Goal: Transaction & Acquisition: Book appointment/travel/reservation

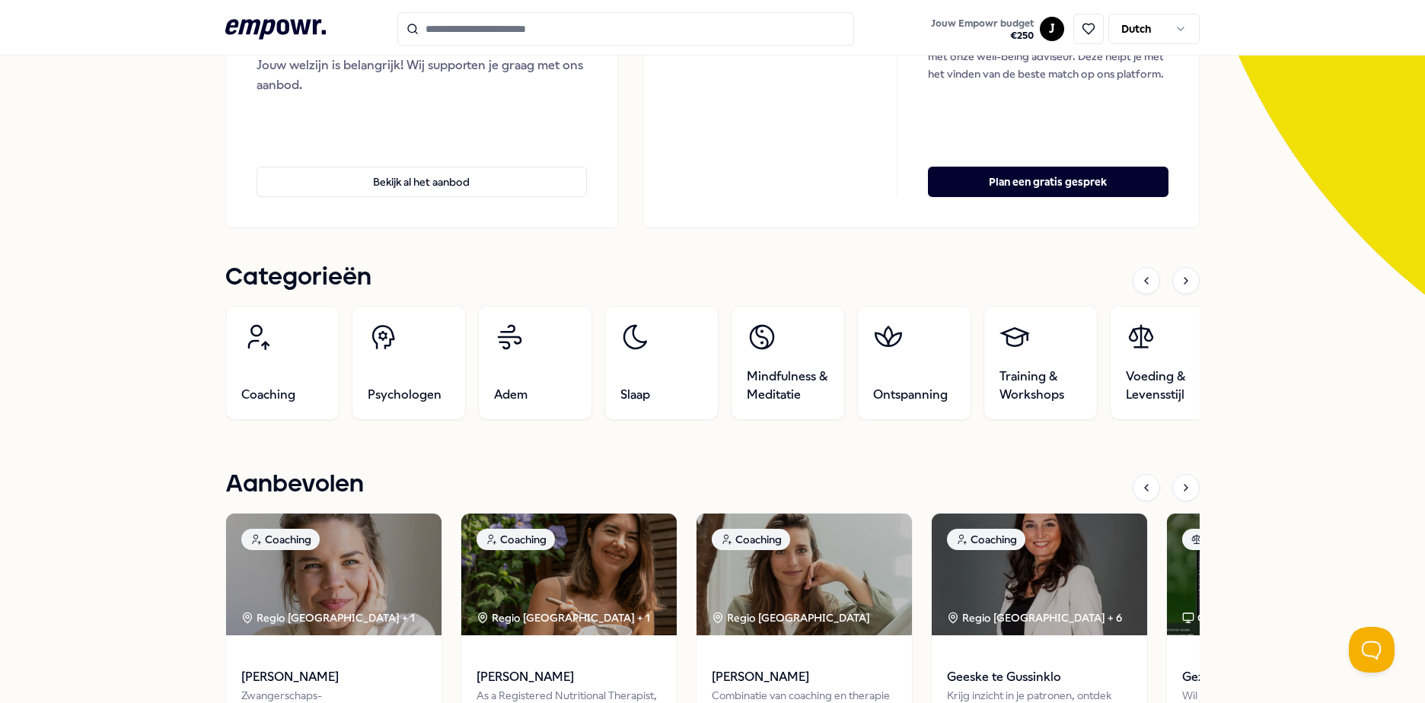
scroll to position [304, 0]
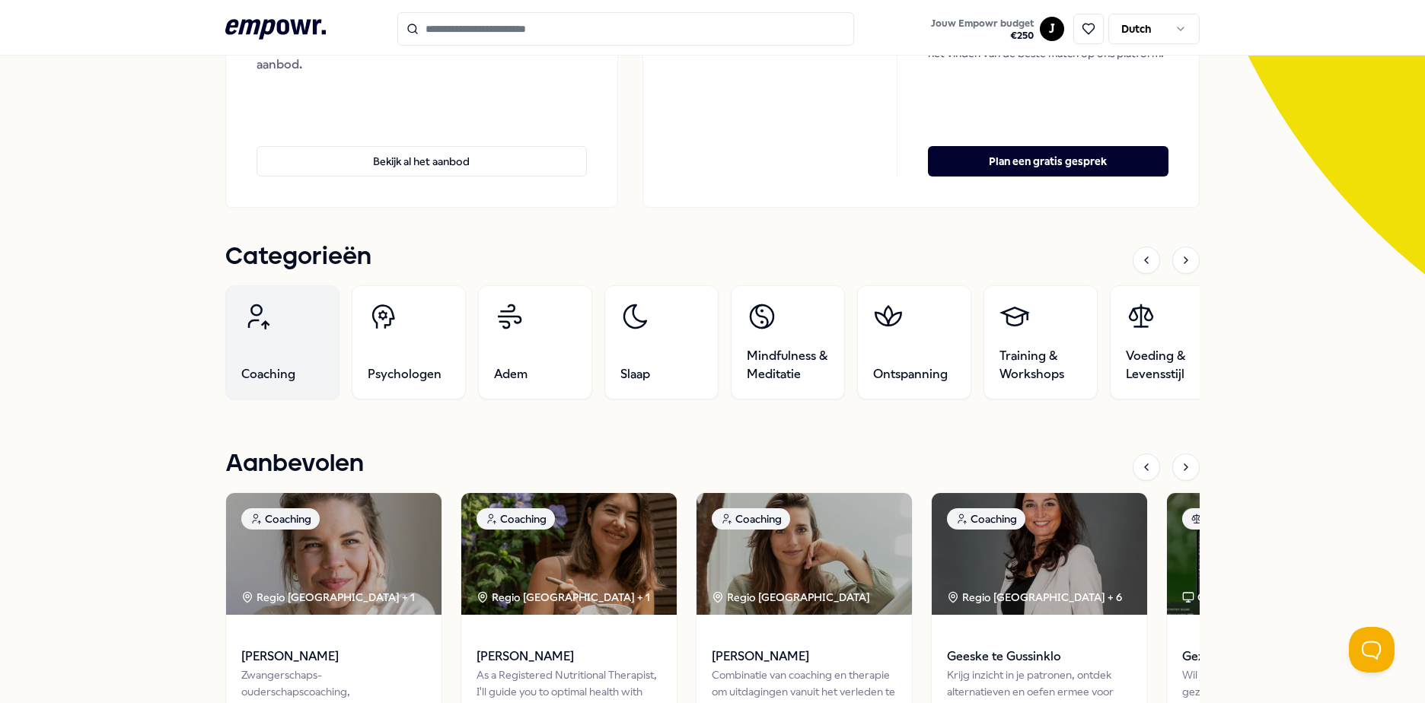
click at [236, 365] on link "Coaching" at bounding box center [282, 342] width 114 height 114
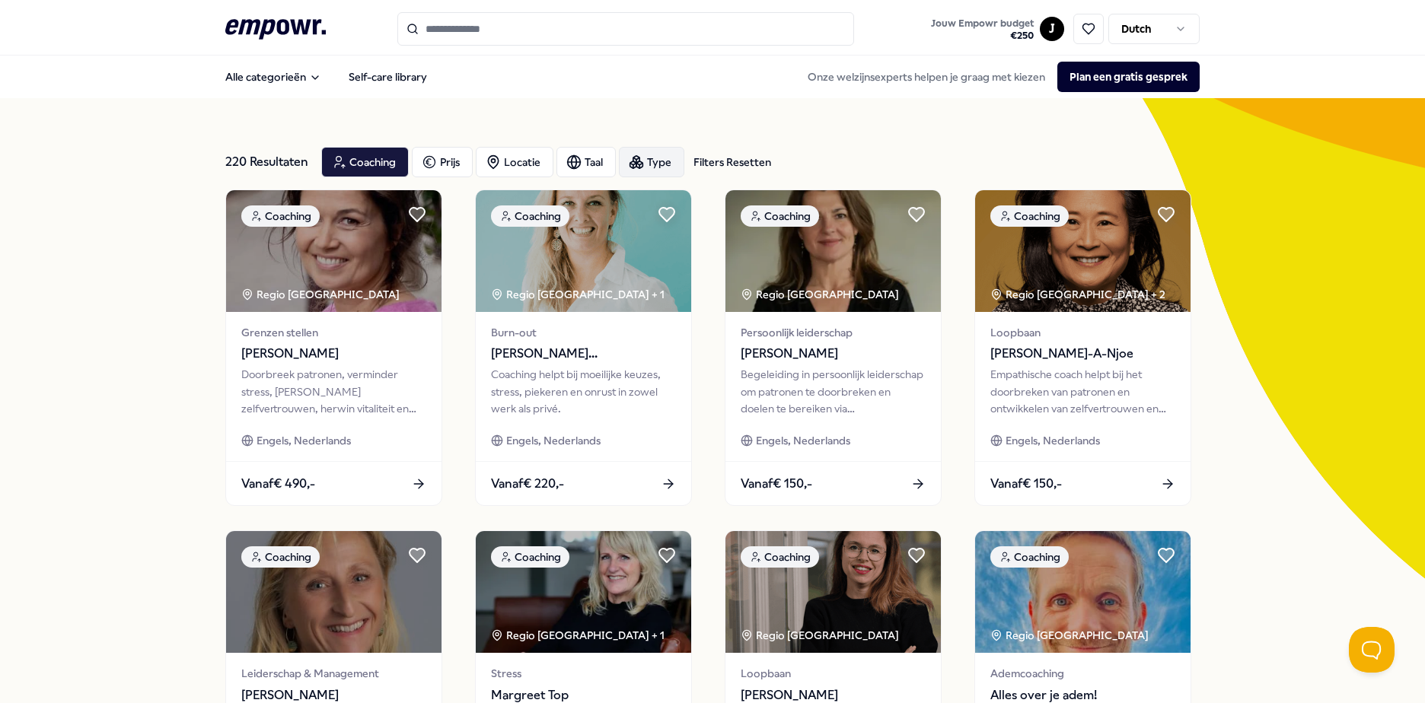
click at [641, 171] on div "Type" at bounding box center [651, 162] width 65 height 30
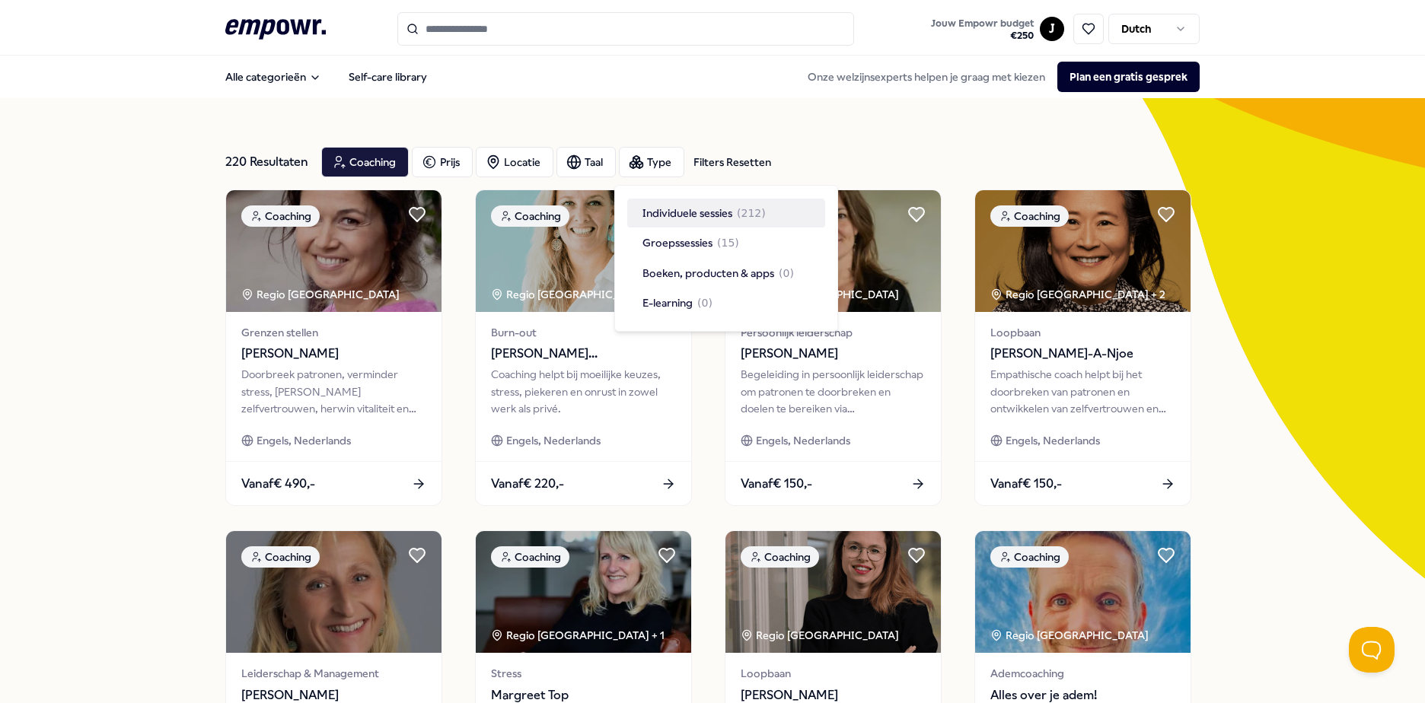
click at [687, 215] on span "Individuele sessies" at bounding box center [687, 213] width 90 height 17
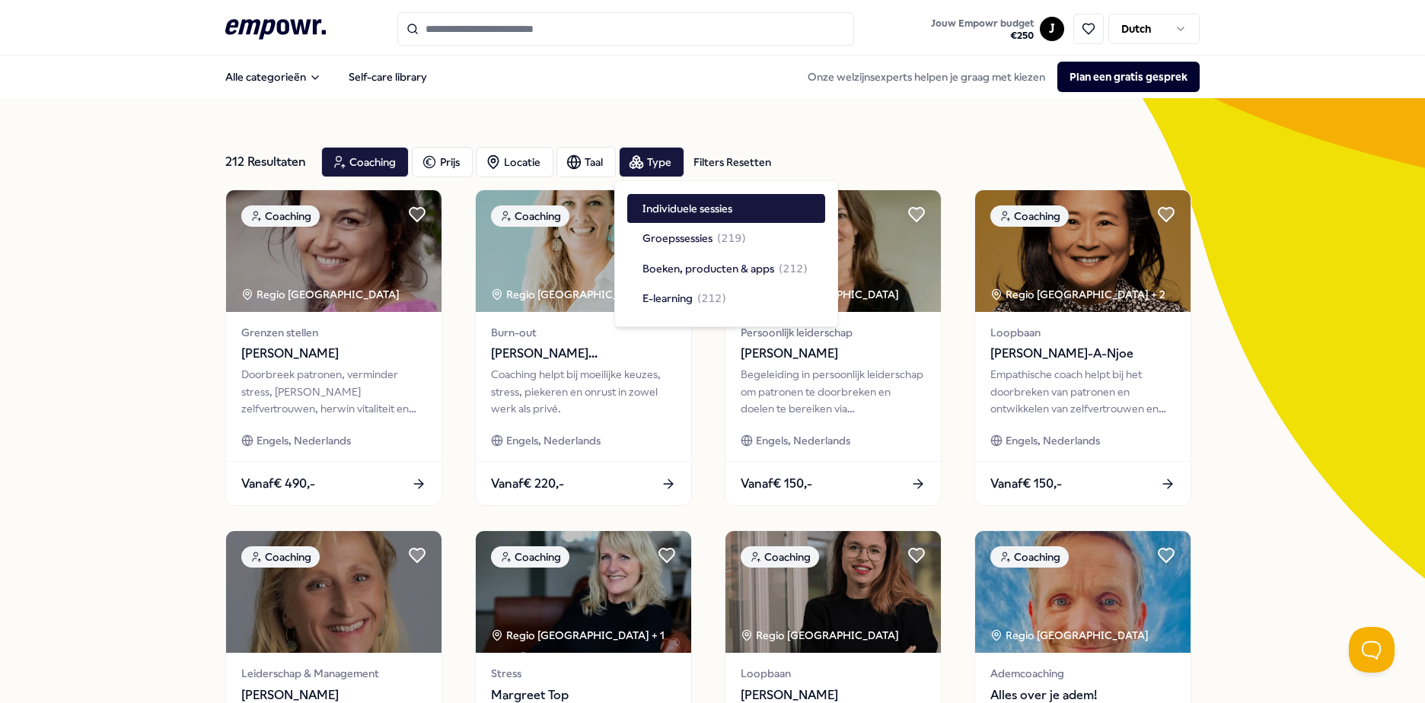
click at [687, 143] on div "212 Resultaten Filters Resetten Coaching Prijs Locatie Taal Type Filters Resett…" at bounding box center [712, 162] width 974 height 55
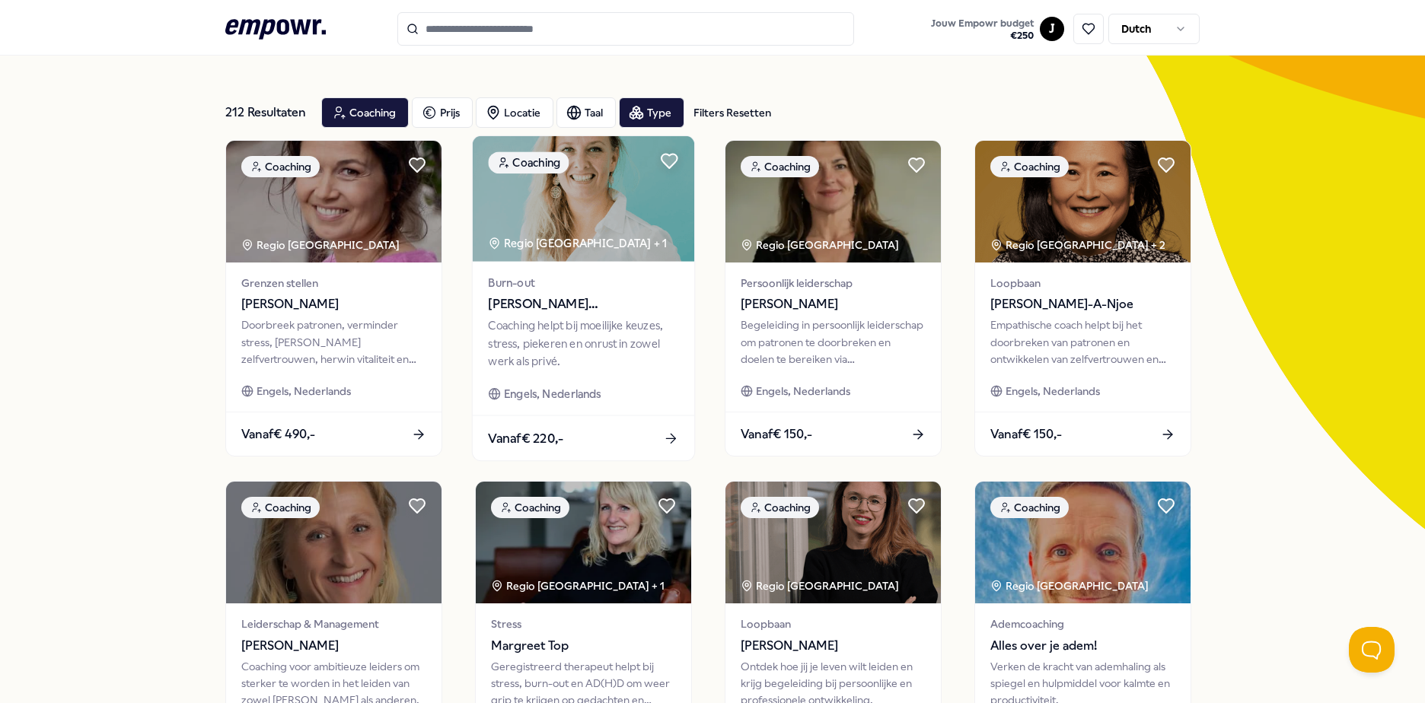
scroll to position [76, 0]
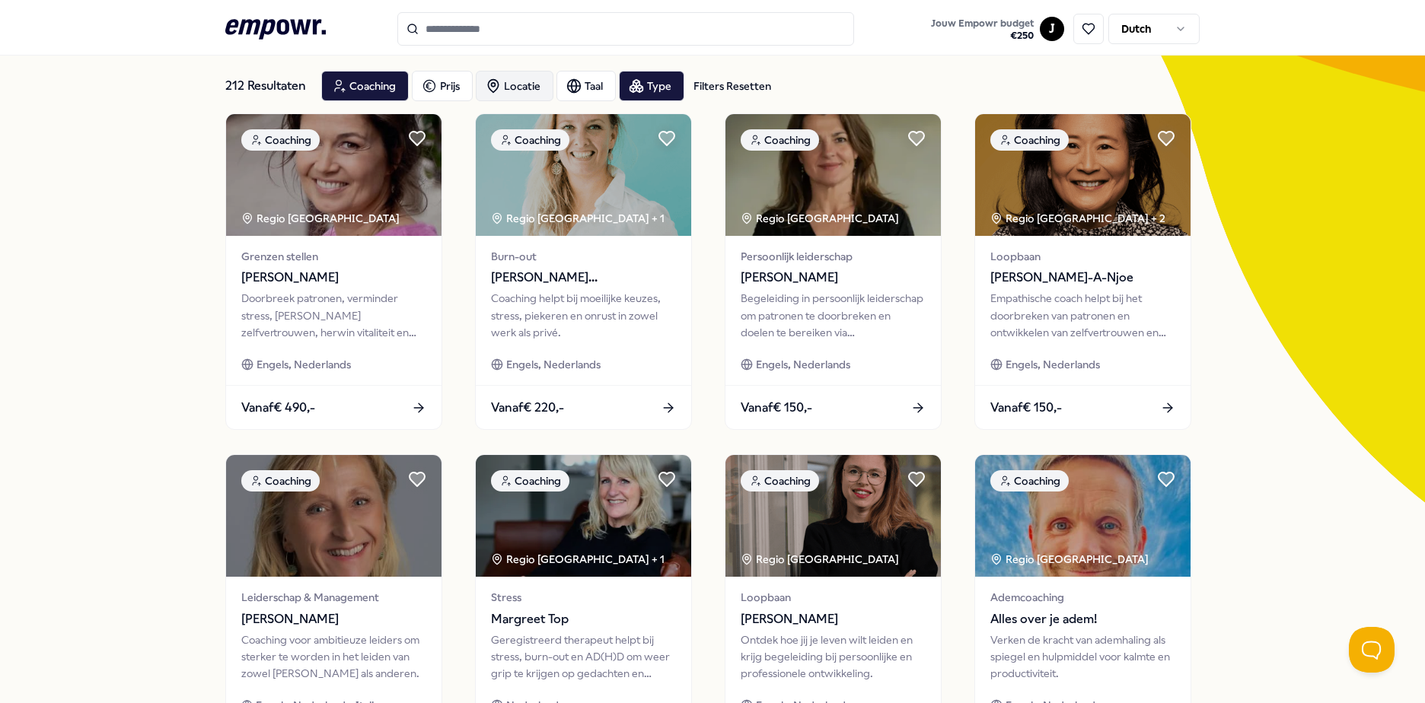
click at [499, 94] on div "Locatie" at bounding box center [515, 86] width 78 height 30
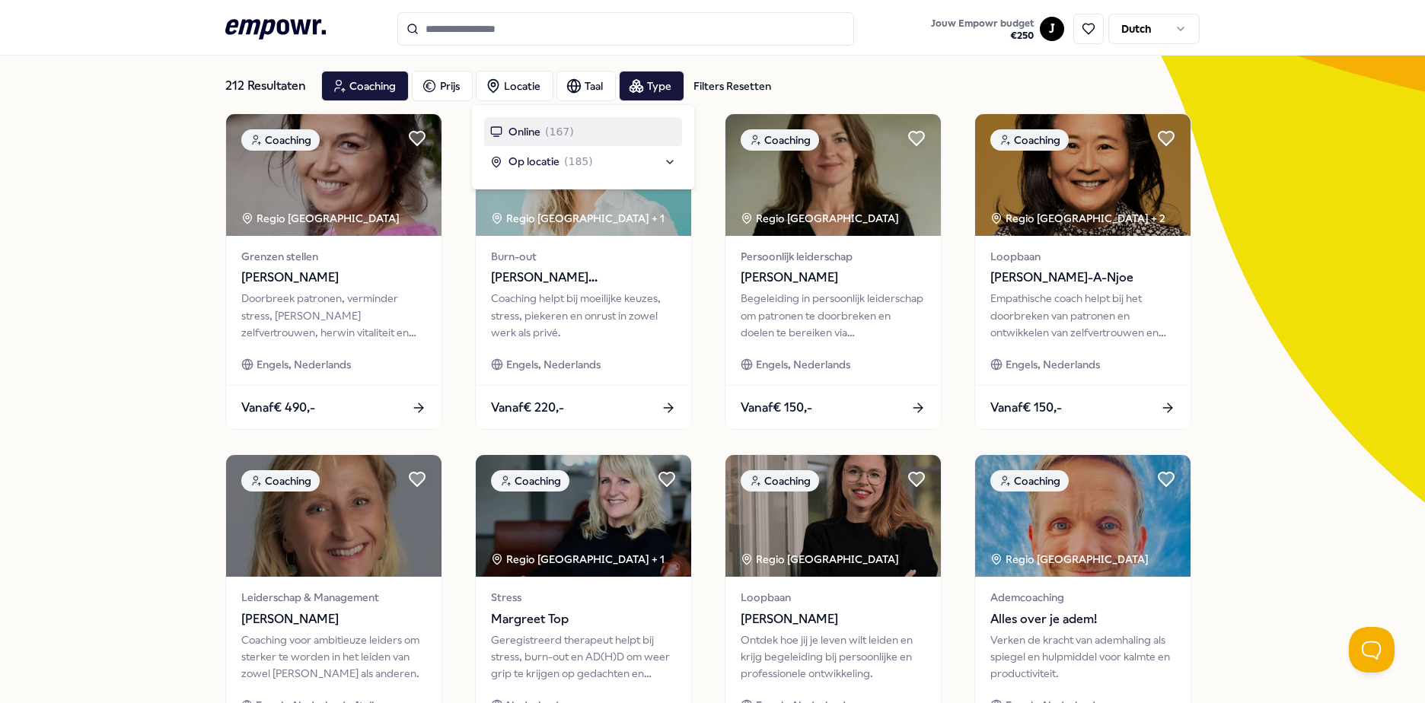
drag, startPoint x: 811, startPoint y: 67, endPoint x: 827, endPoint y: 69, distance: 16.1
click at [687, 67] on div "212 Resultaten Filters Resetten Coaching Prijs Locatie Taal Type Filters Resett…" at bounding box center [712, 86] width 974 height 55
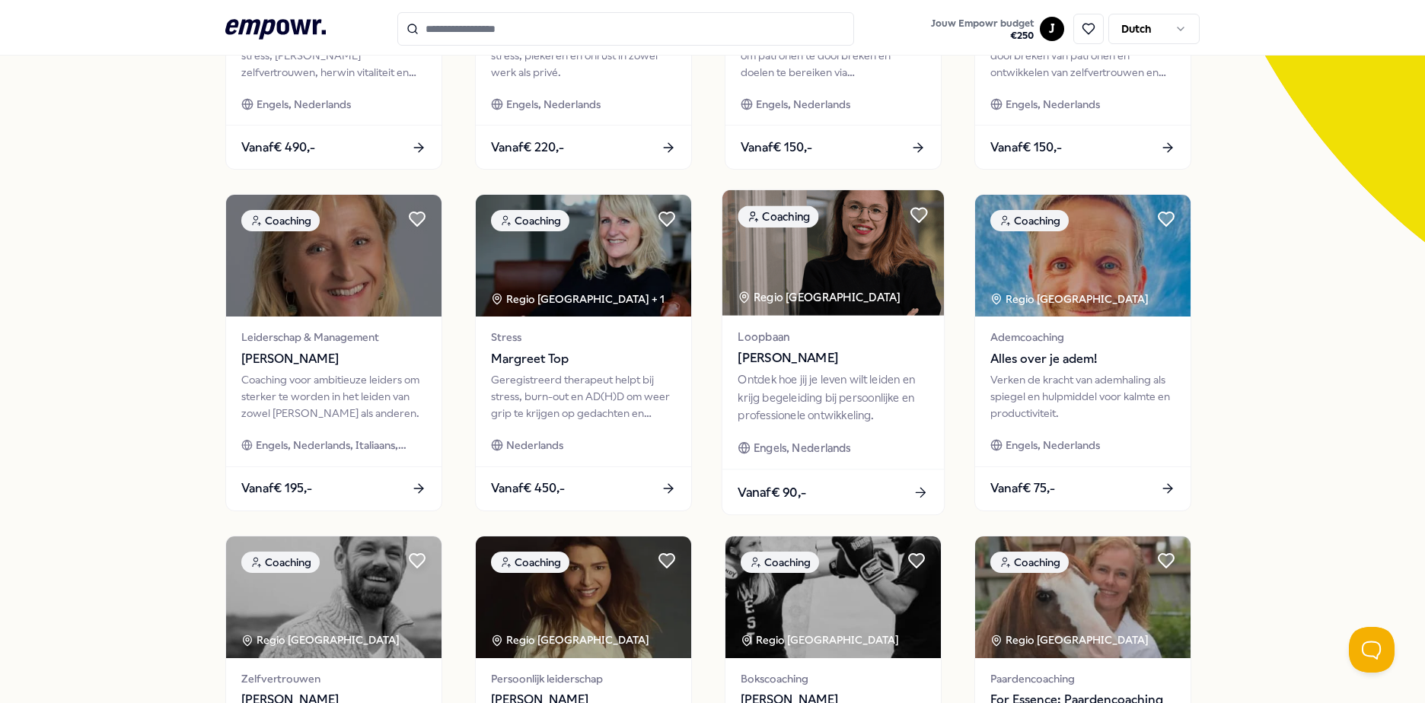
scroll to position [609, 0]
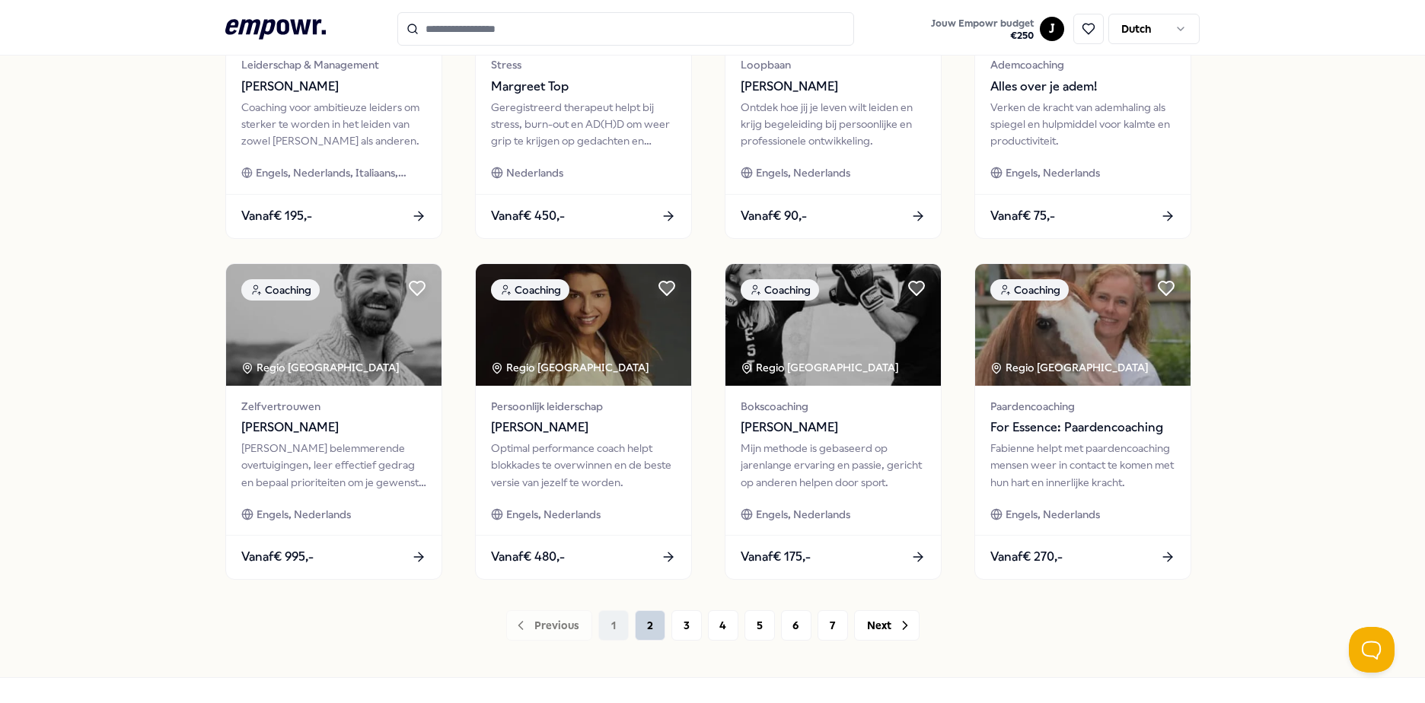
click at [635, 604] on button "2" at bounding box center [650, 625] width 30 height 30
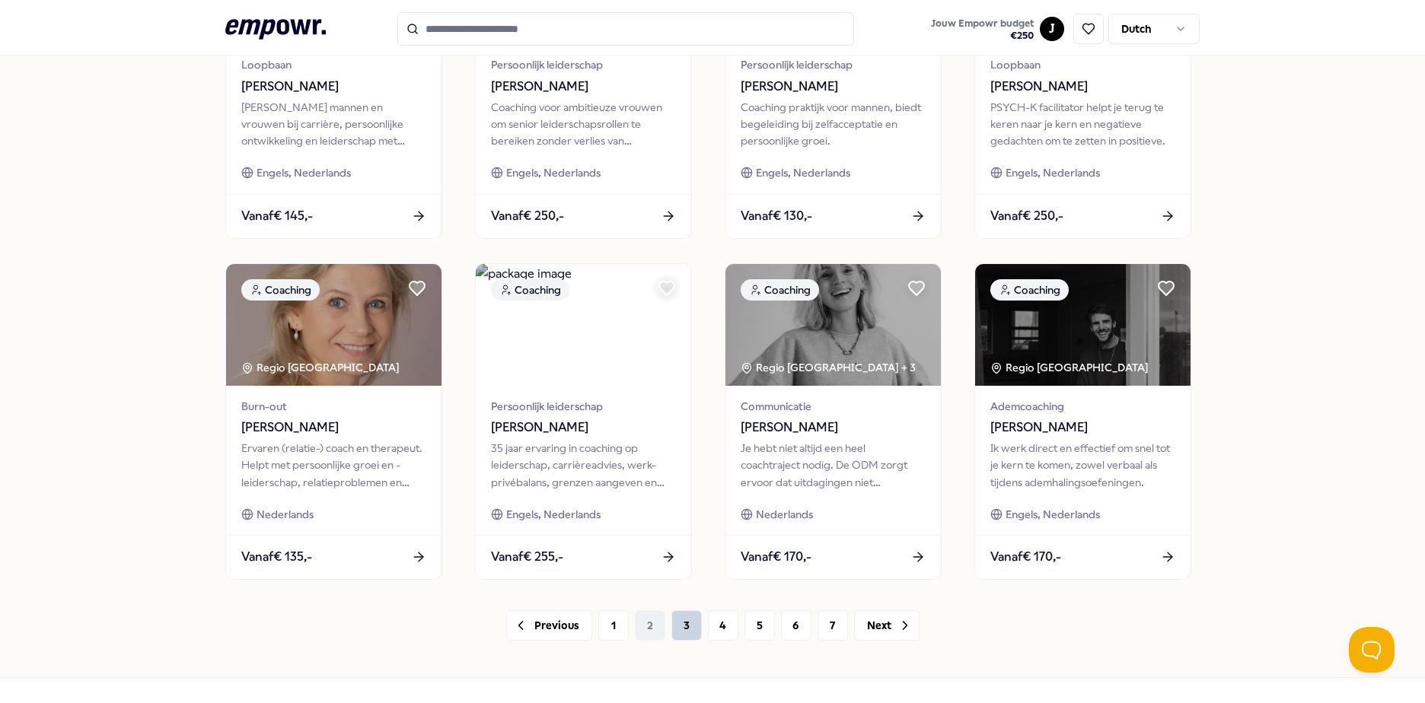
click at [687, 604] on button "3" at bounding box center [686, 625] width 30 height 30
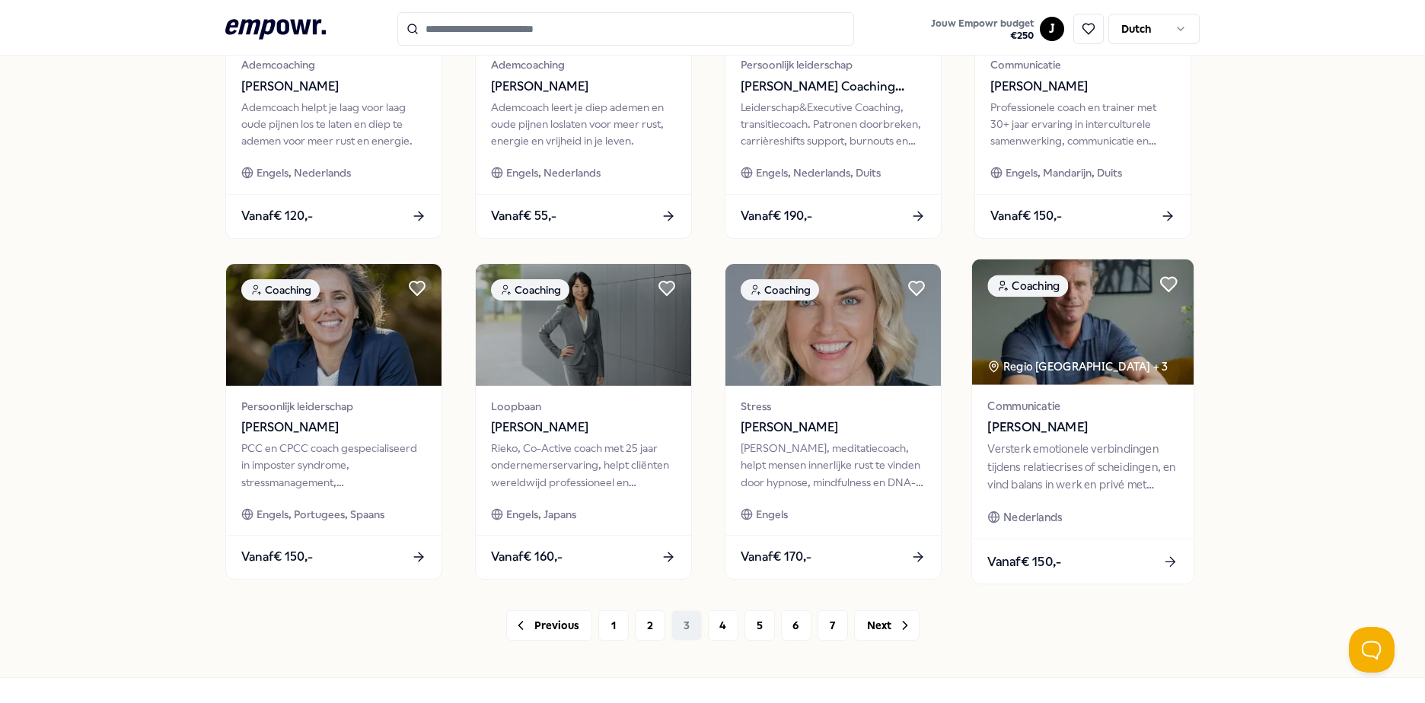
scroll to position [658, 0]
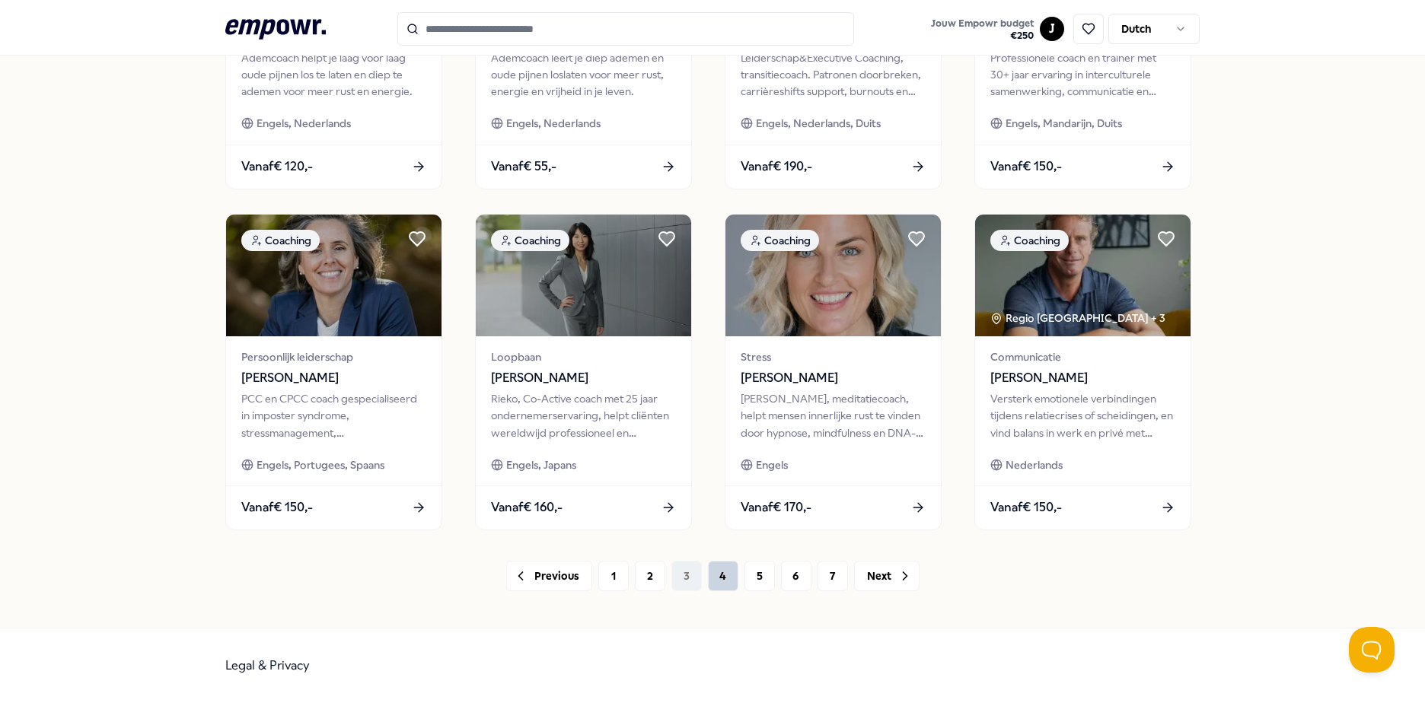
click at [687, 571] on button "4" at bounding box center [723, 576] width 30 height 30
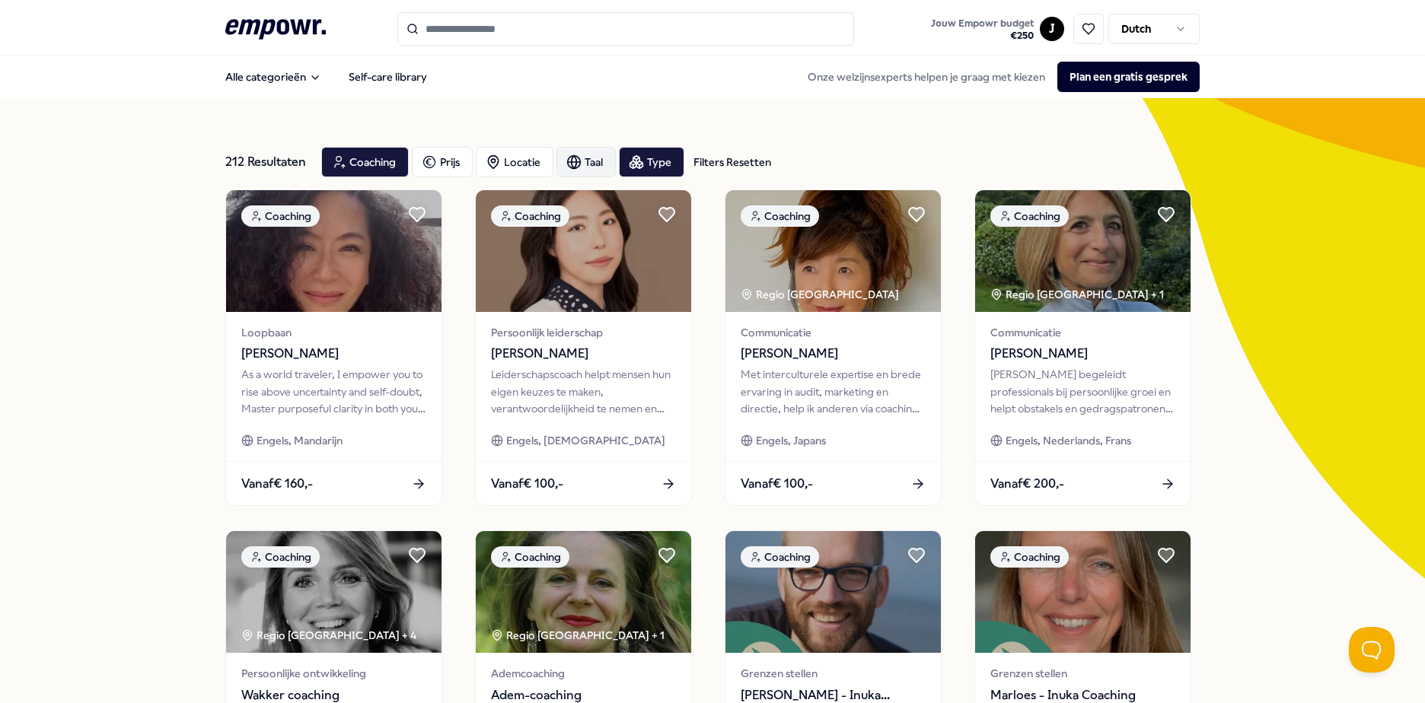
click at [591, 151] on div "Taal" at bounding box center [585, 162] width 59 height 30
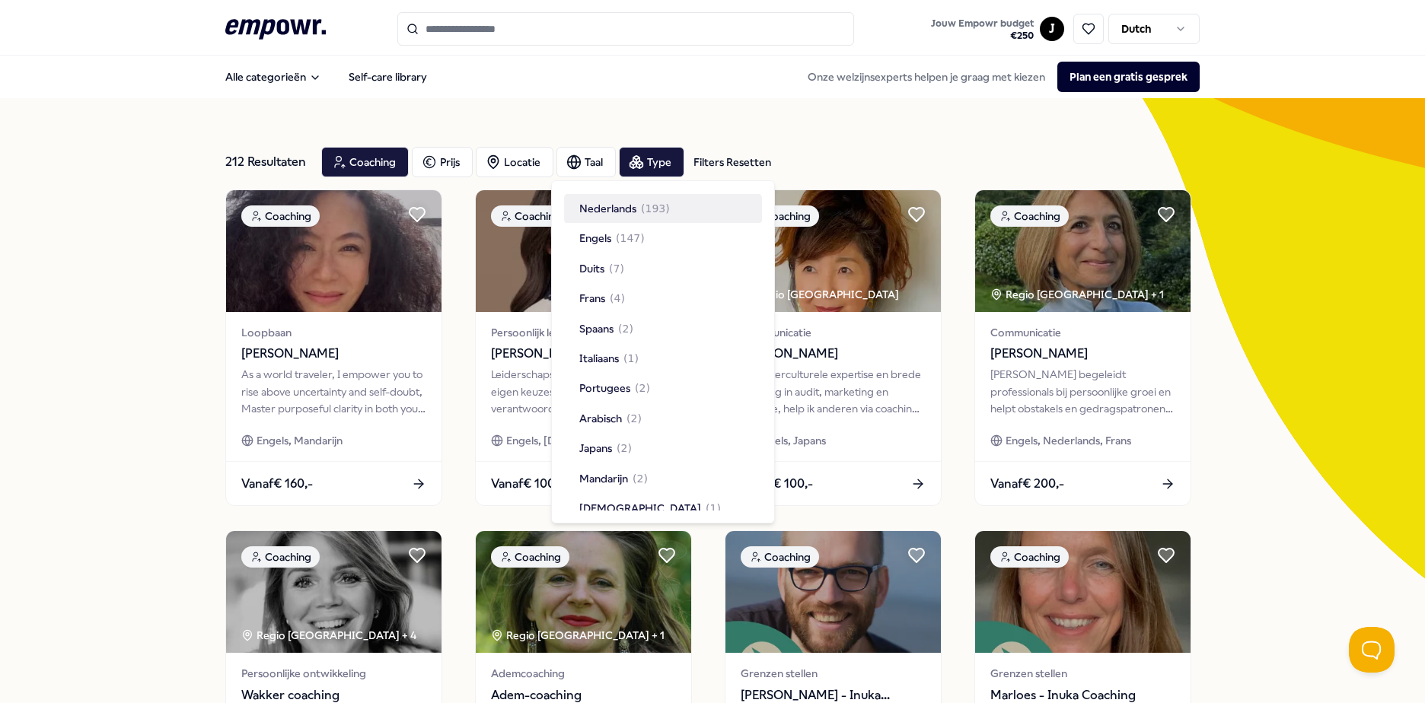
click at [632, 204] on span "Nederlands" at bounding box center [607, 208] width 57 height 17
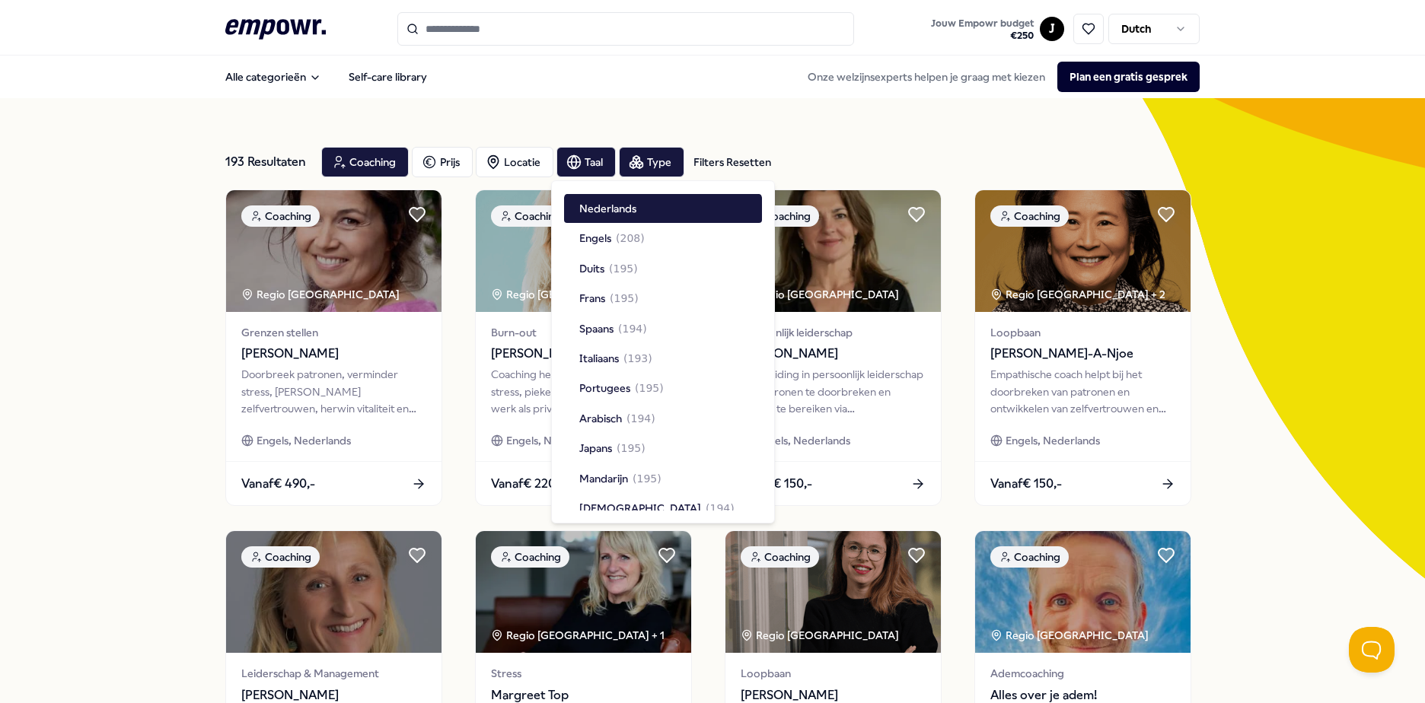
click at [687, 132] on div "193 Resultaten Filters Resetten Coaching Prijs Locatie Taal Type Filters Resett…" at bounding box center [712, 692] width 974 height 1188
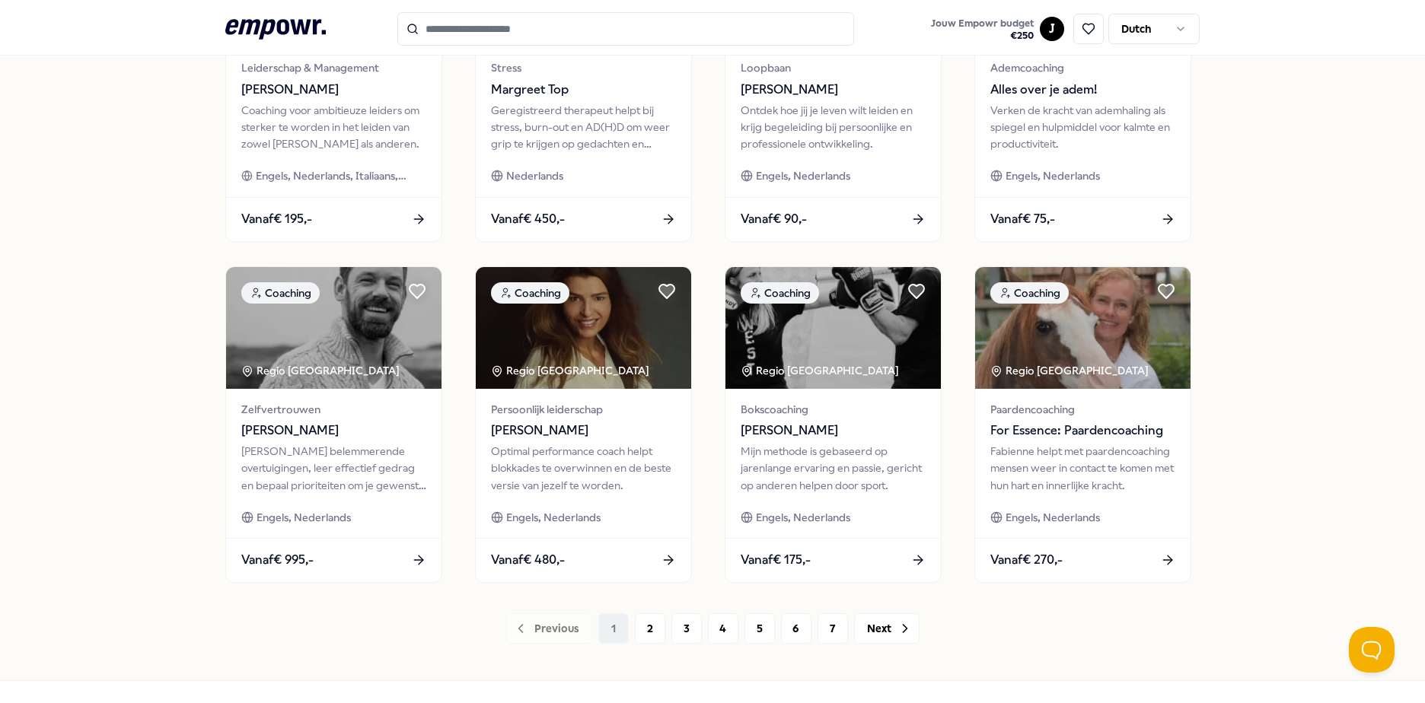
scroll to position [658, 0]
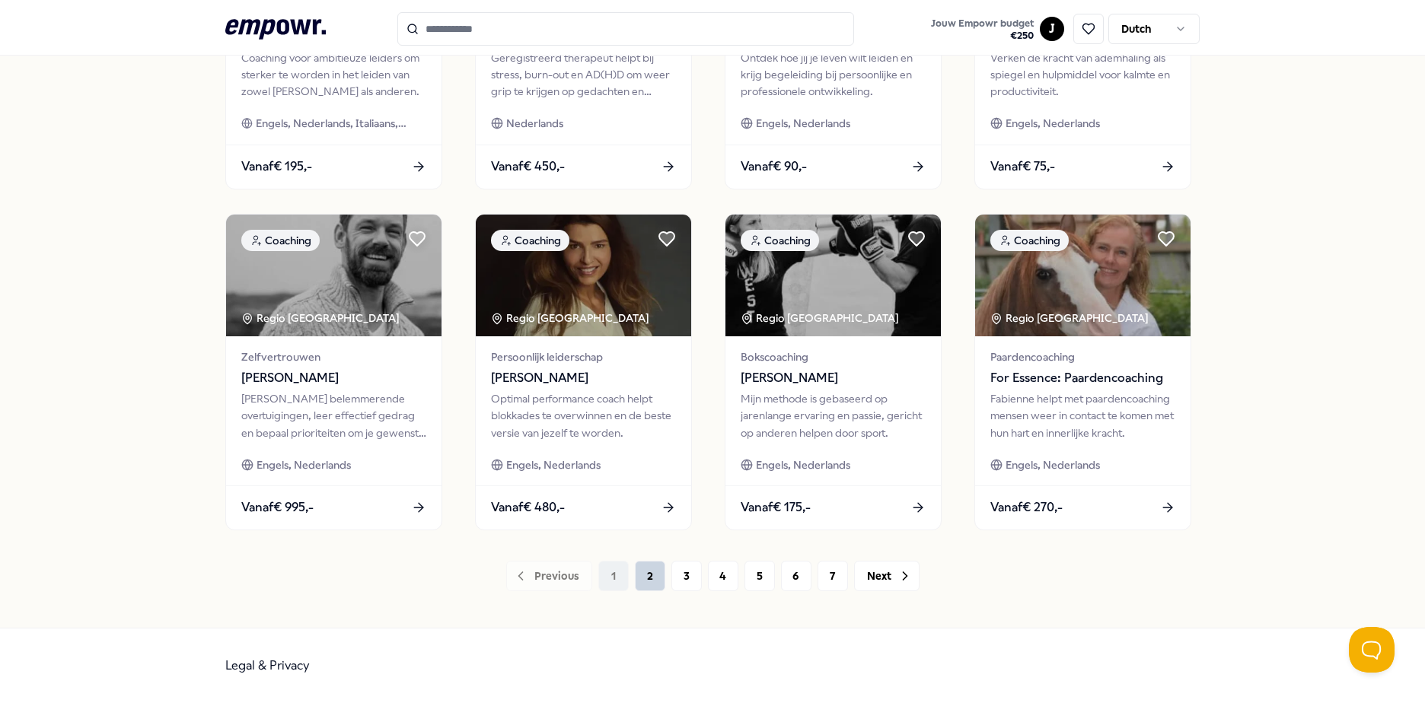
click at [643, 570] on button "2" at bounding box center [650, 576] width 30 height 30
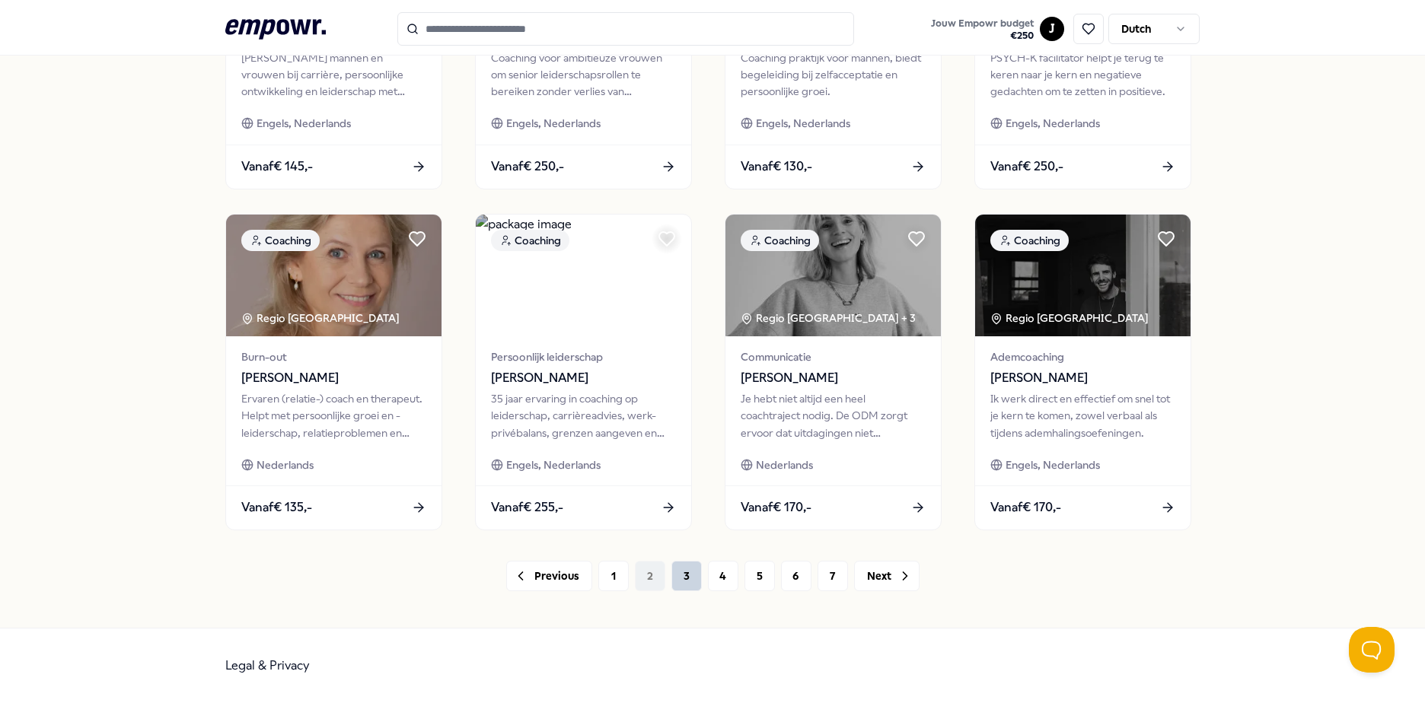
click at [677, 580] on button "3" at bounding box center [686, 576] width 30 height 30
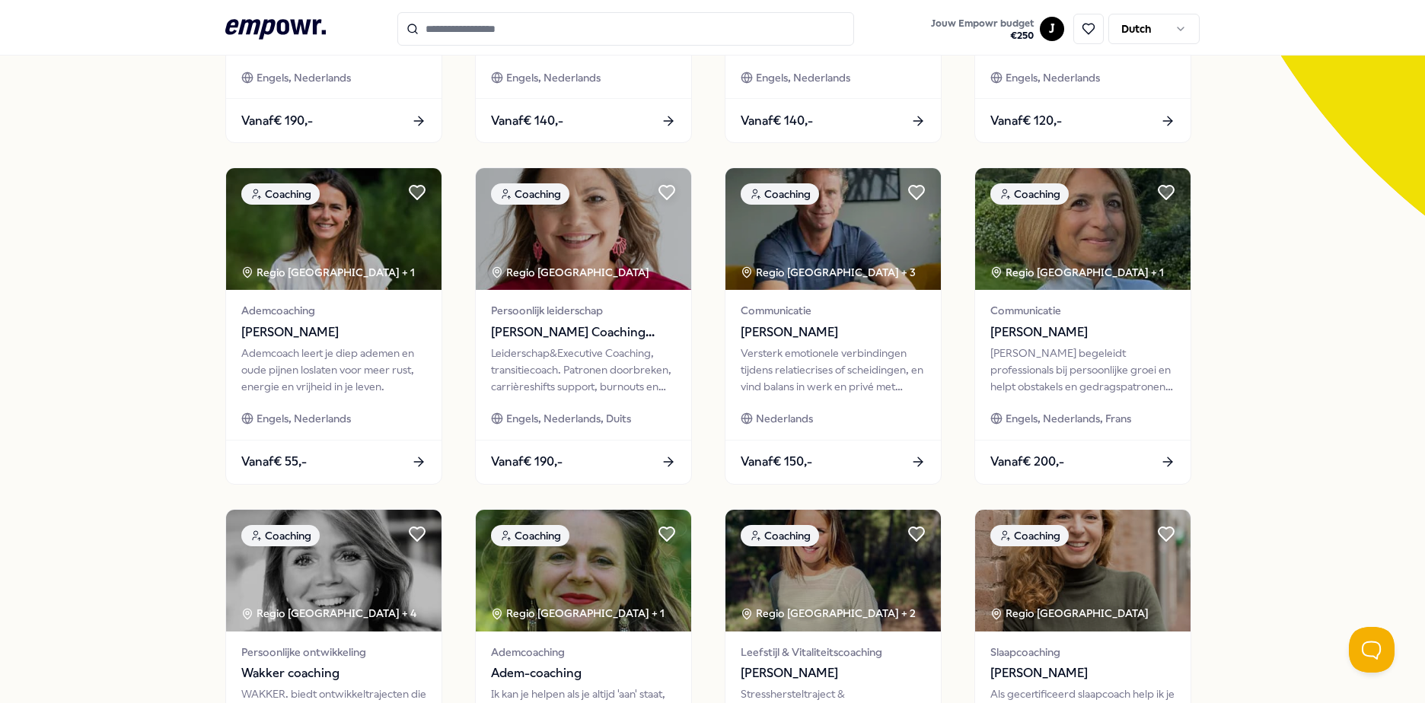
scroll to position [354, 0]
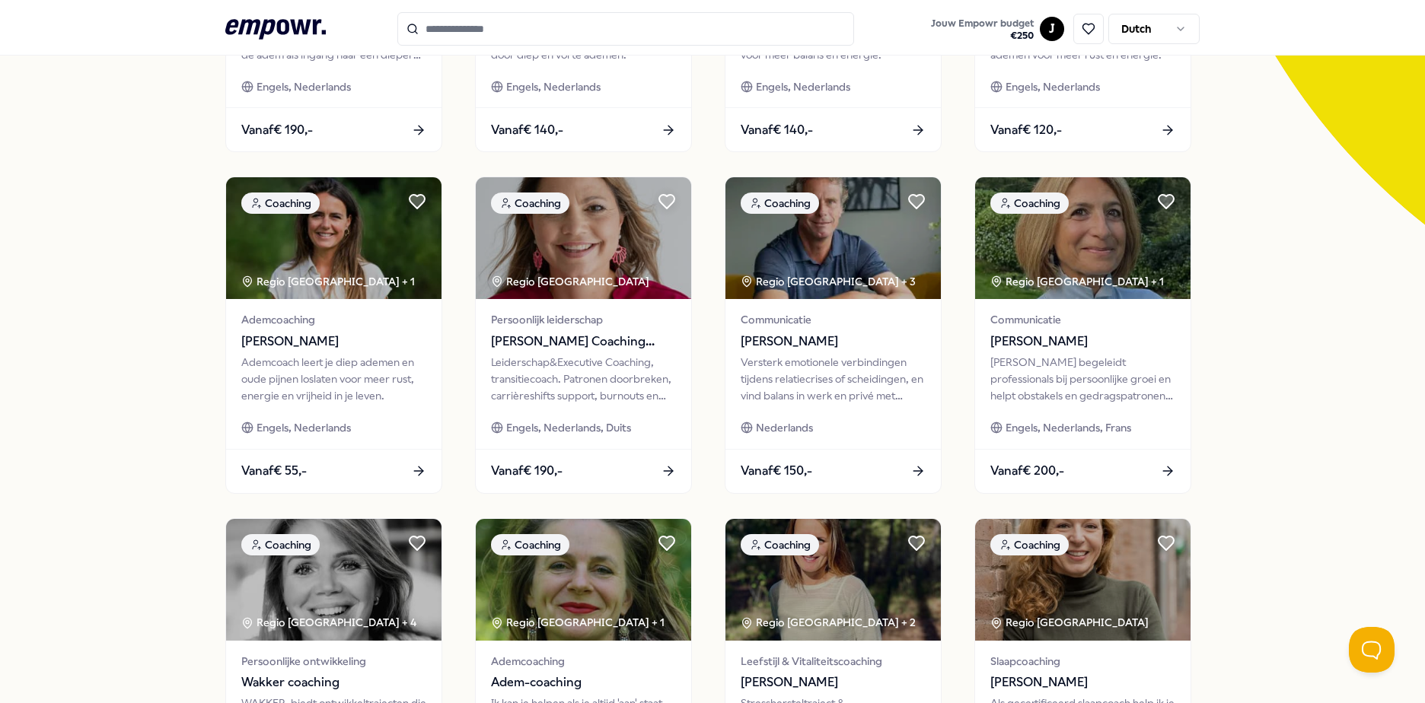
drag, startPoint x: 1296, startPoint y: 522, endPoint x: 1272, endPoint y: 538, distance: 28.5
click at [687, 538] on div "193 Resultaten Filters Resetten Coaching Prijs Locatie Taal Type Filters Resett…" at bounding box center [712, 338] width 1425 height 1188
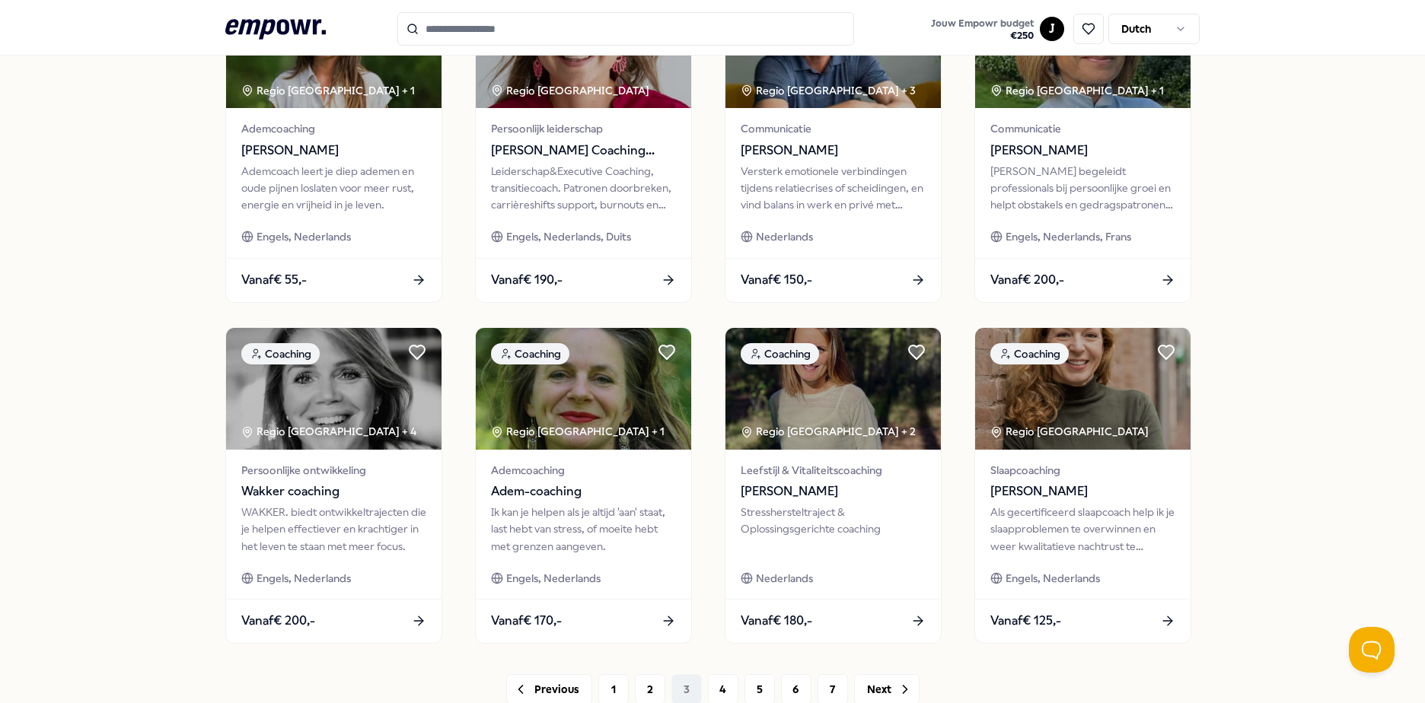
scroll to position [658, 0]
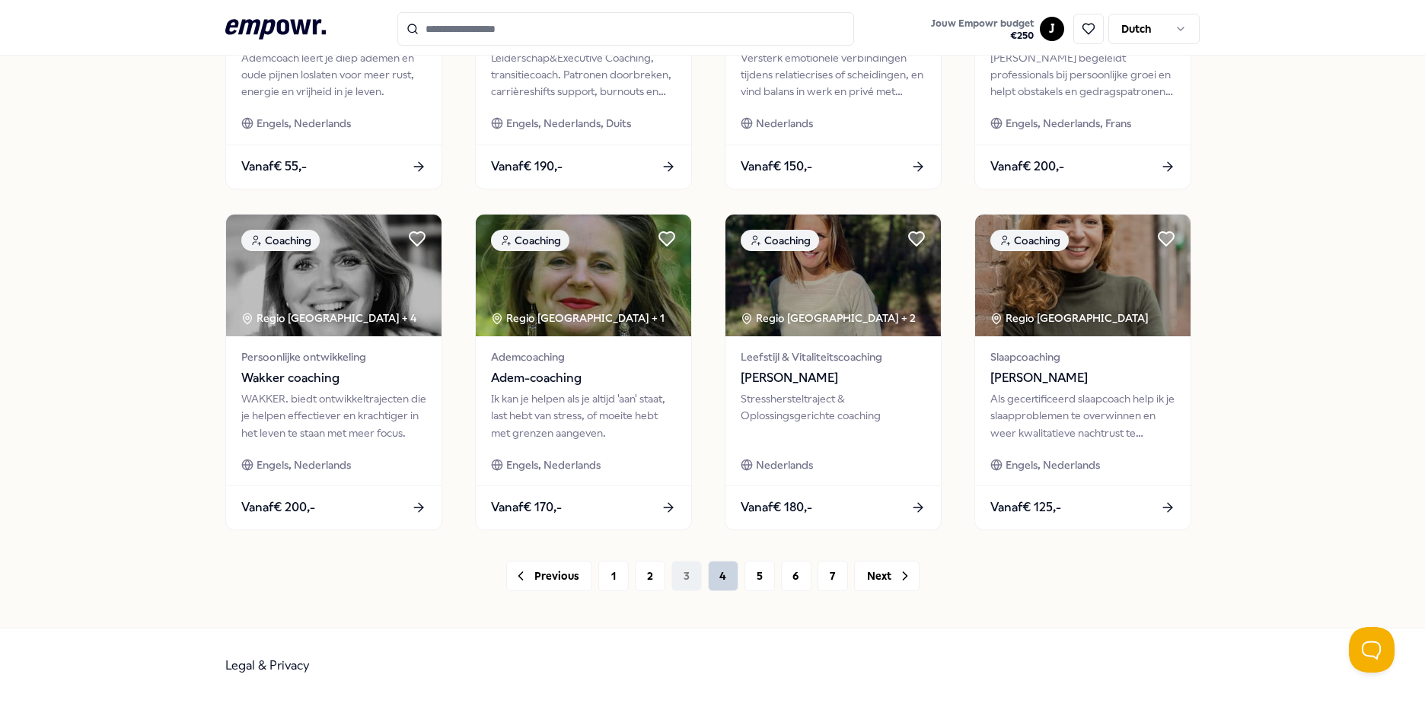
click at [687, 577] on button "4" at bounding box center [723, 576] width 30 height 30
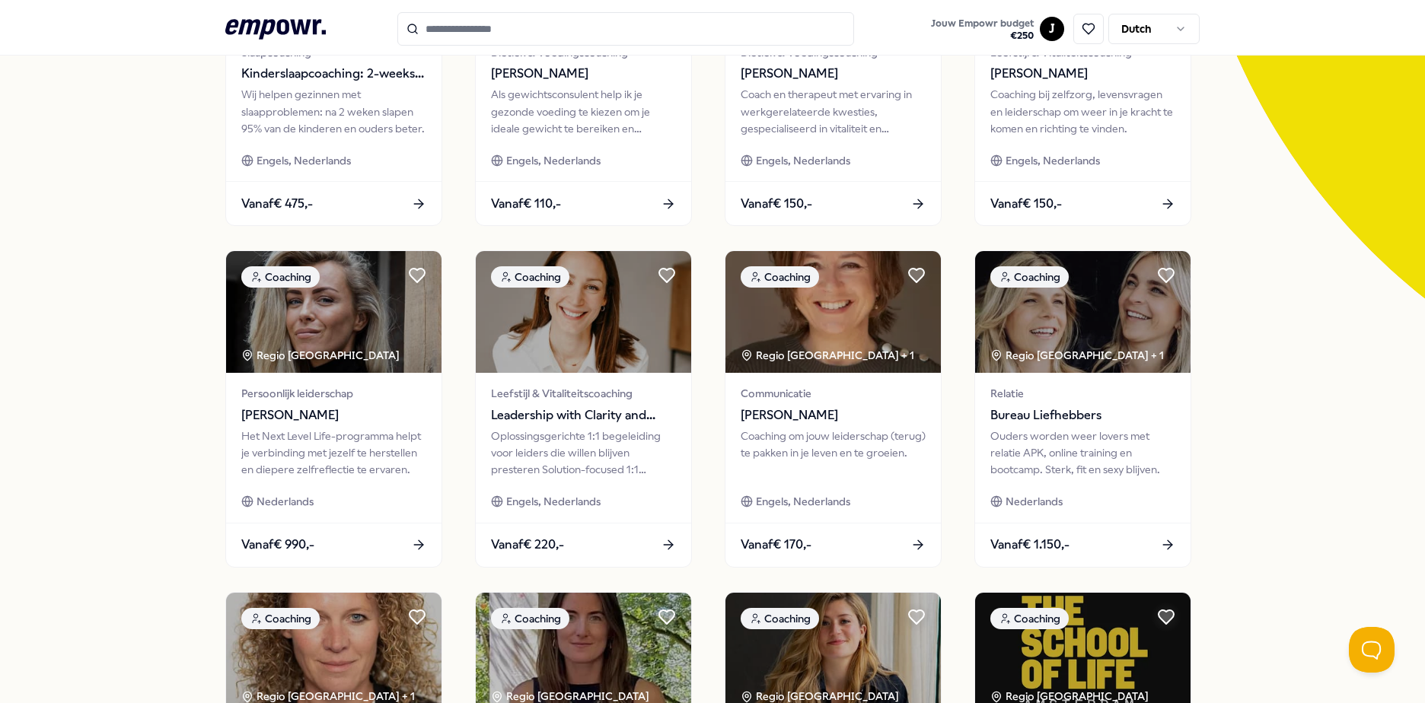
scroll to position [658, 0]
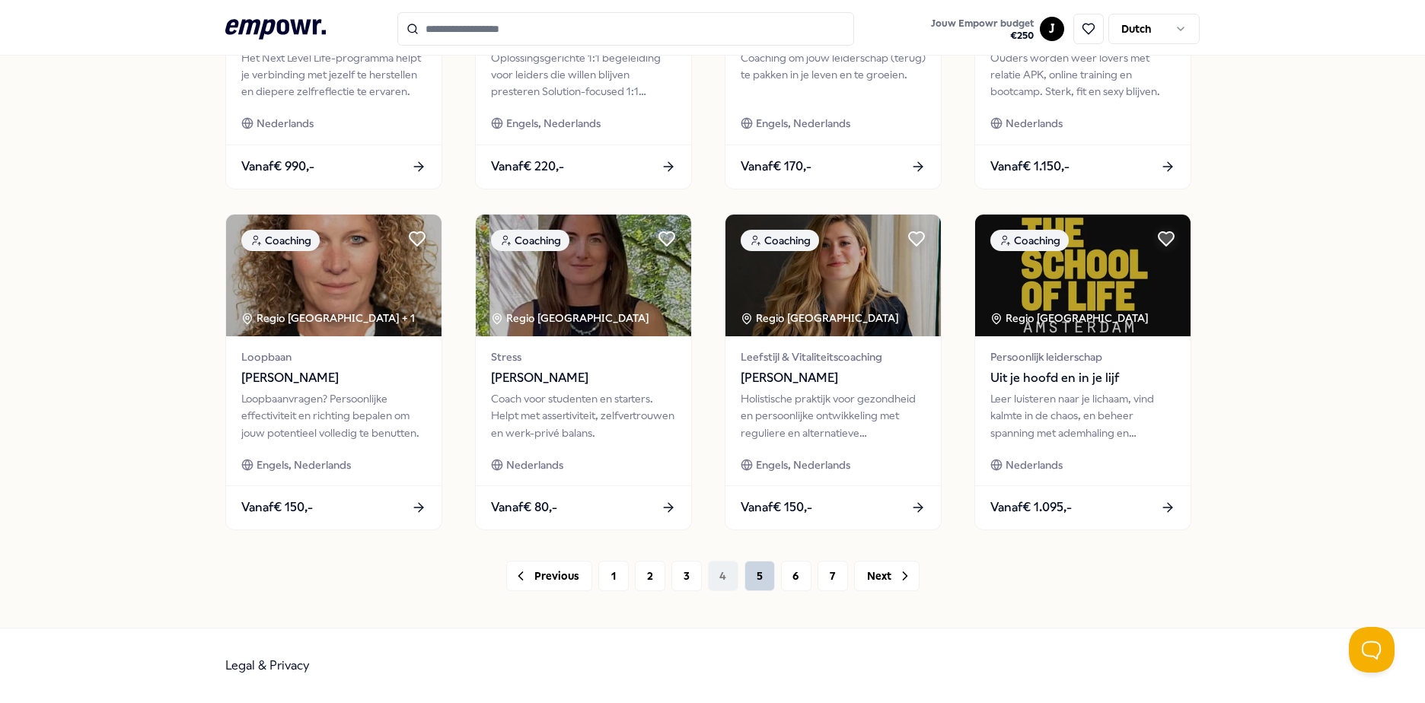
click at [687, 582] on button "5" at bounding box center [759, 576] width 30 height 30
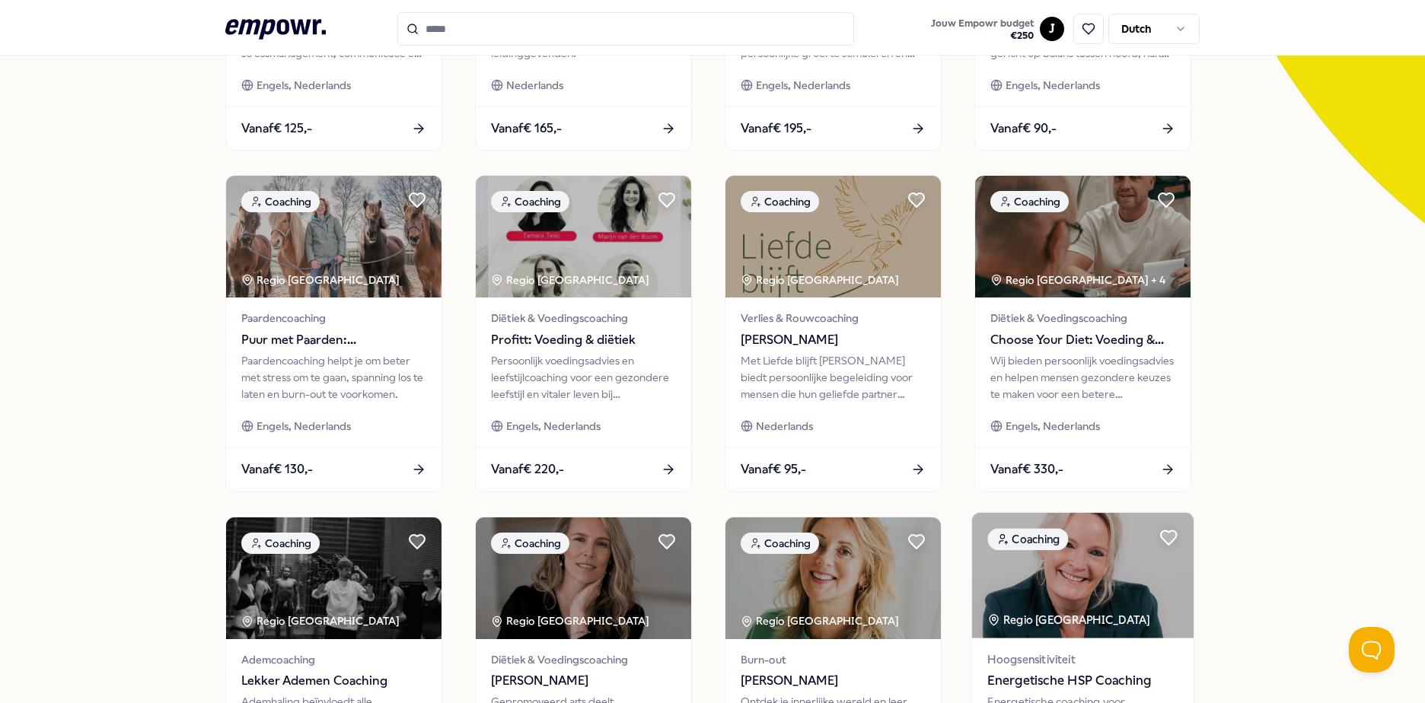
scroll to position [658, 0]
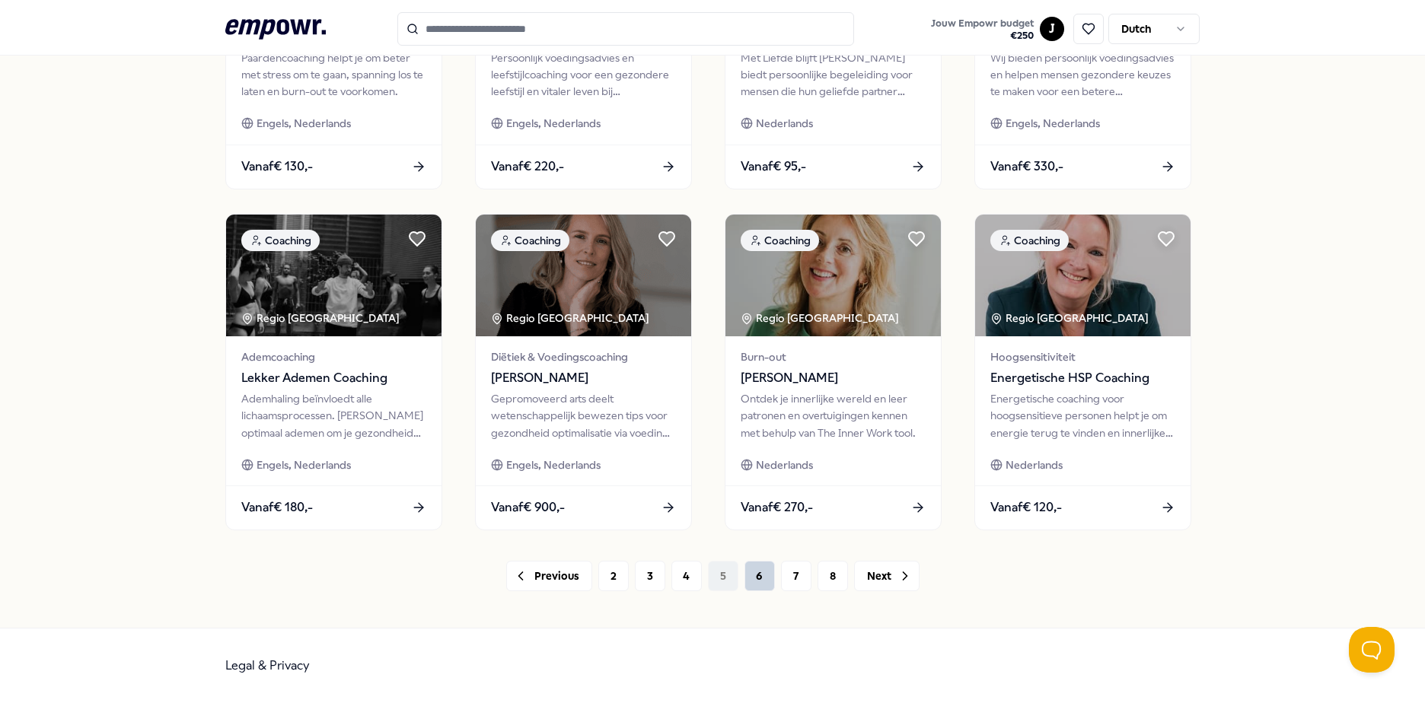
click at [687, 574] on button "6" at bounding box center [759, 576] width 30 height 30
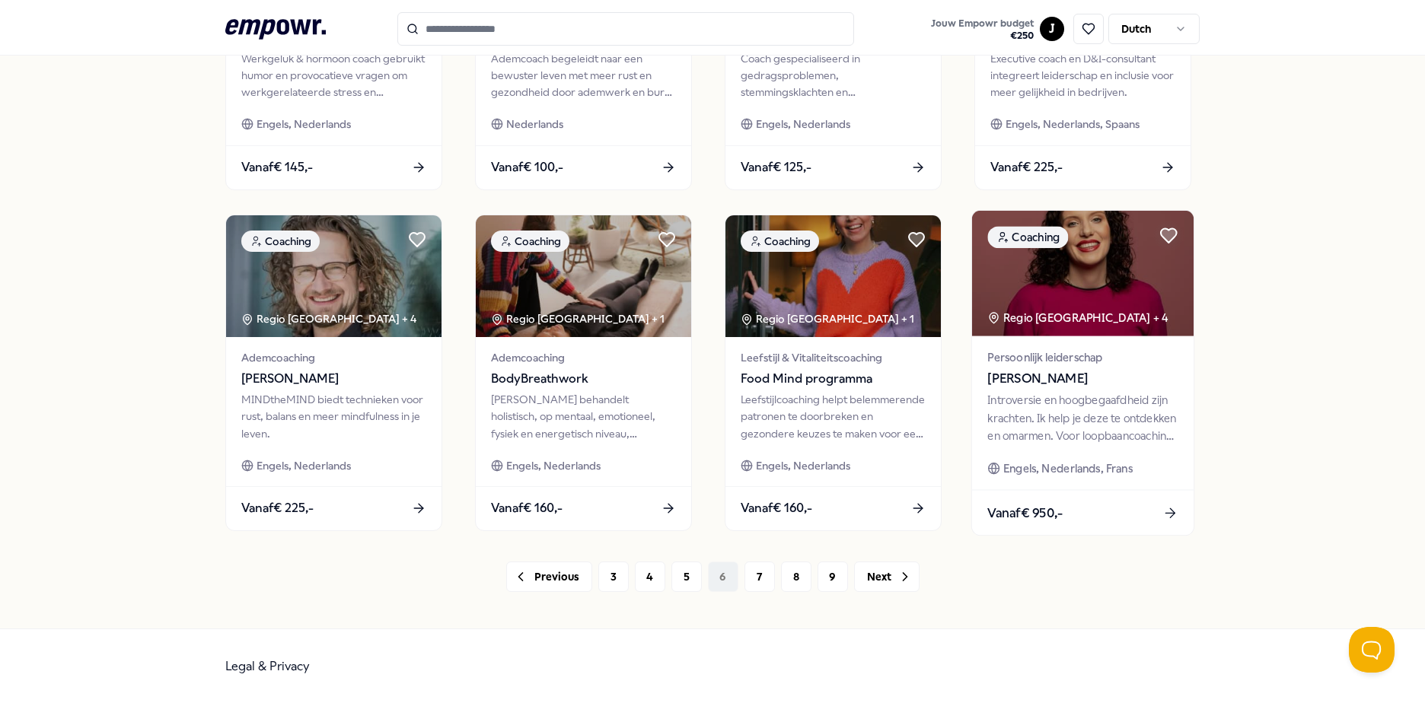
scroll to position [658, 0]
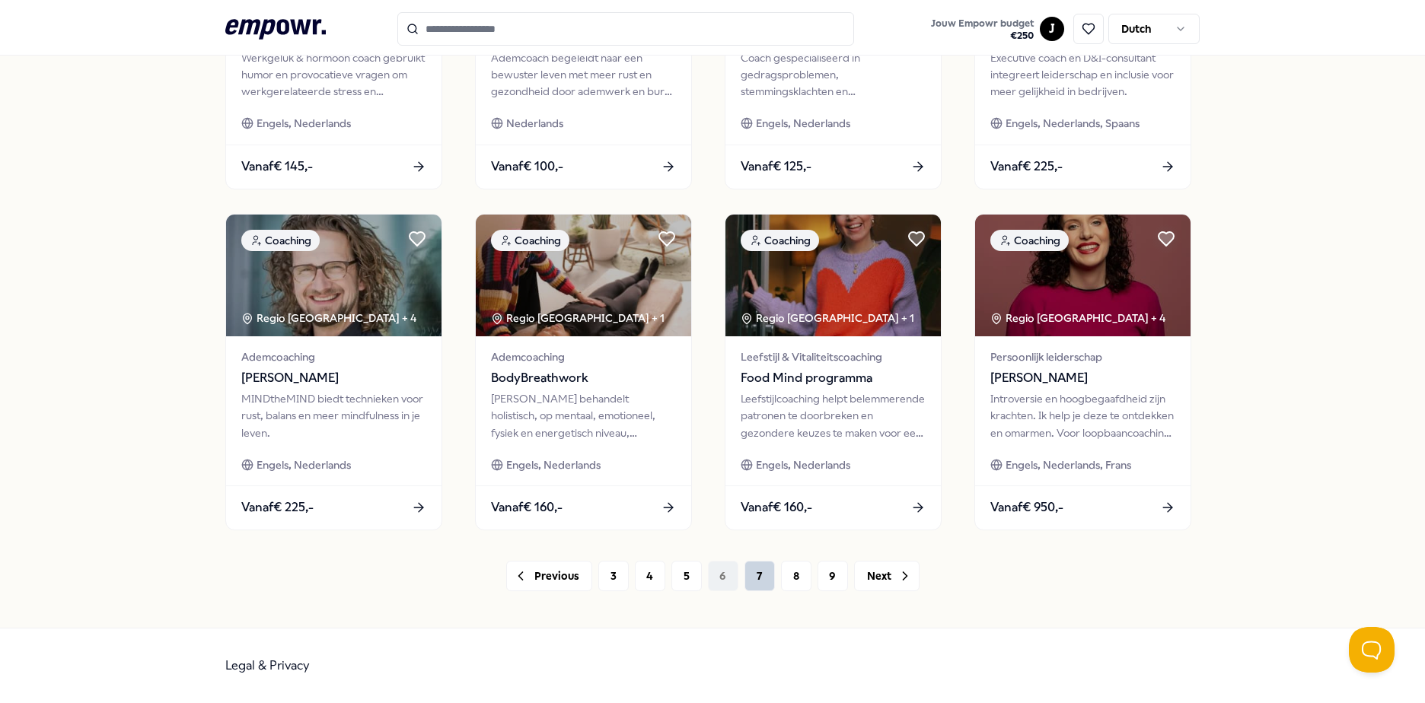
click at [687, 566] on button "7" at bounding box center [759, 576] width 30 height 30
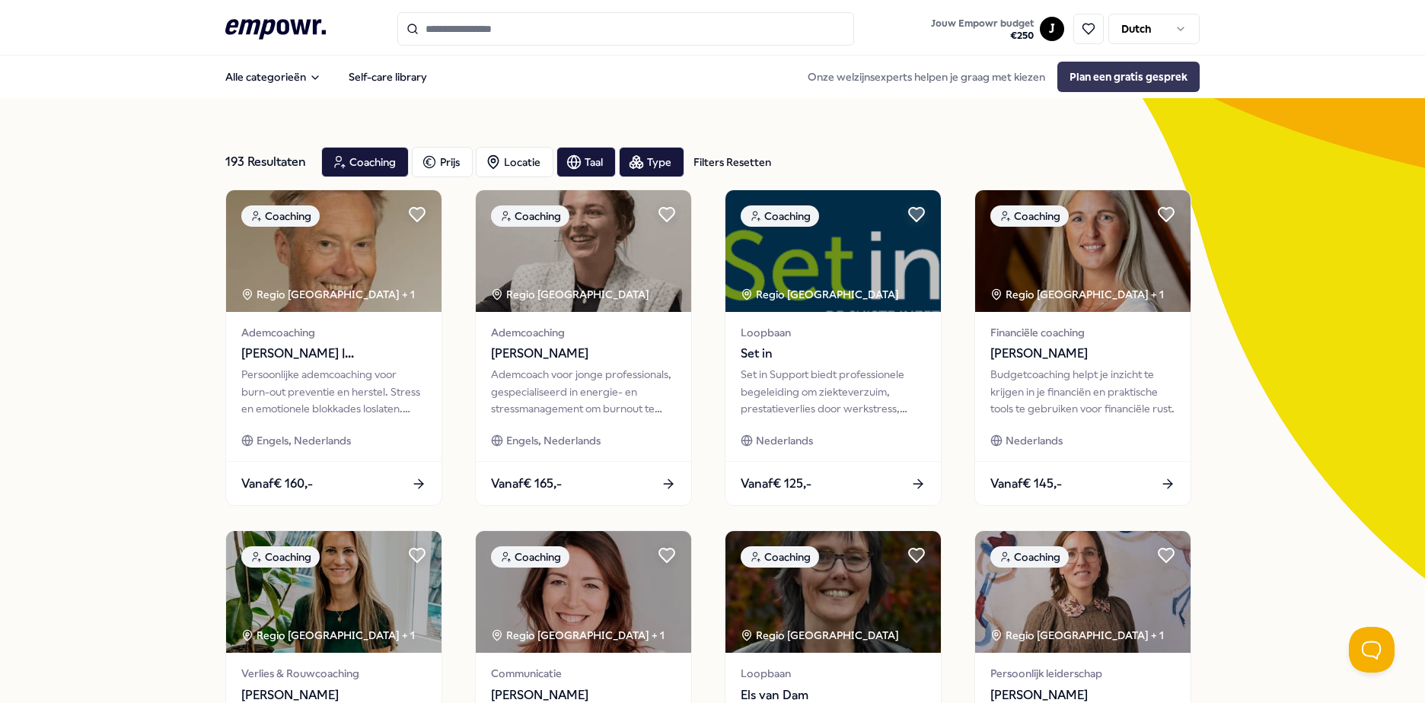
click at [687, 73] on button "Plan een gratis gesprek" at bounding box center [1128, 77] width 142 height 30
